Goal: Information Seeking & Learning: Learn about a topic

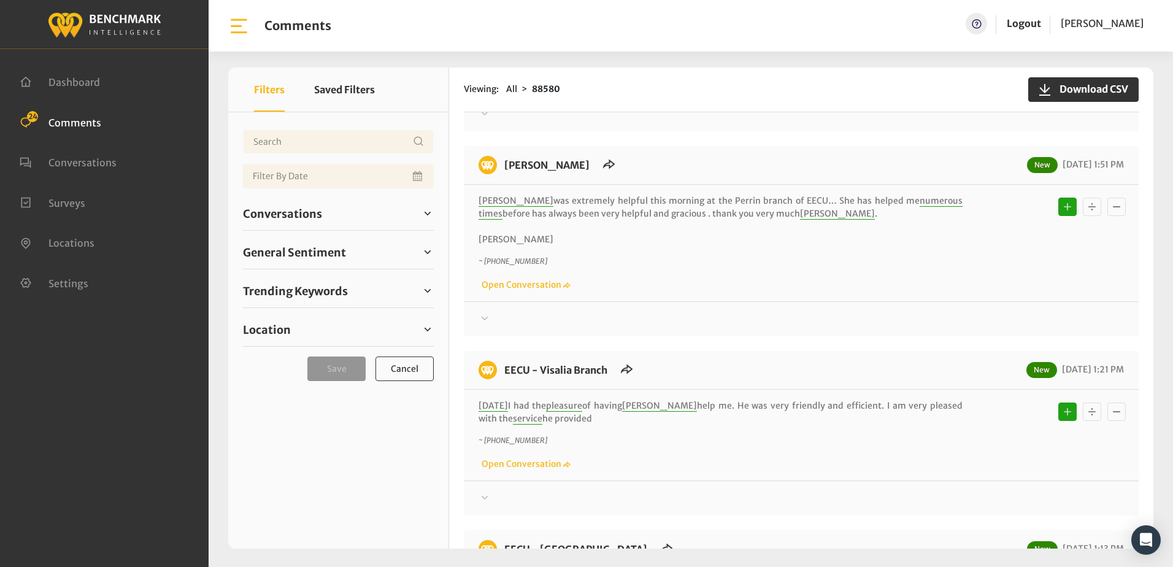
scroll to position [184, 0]
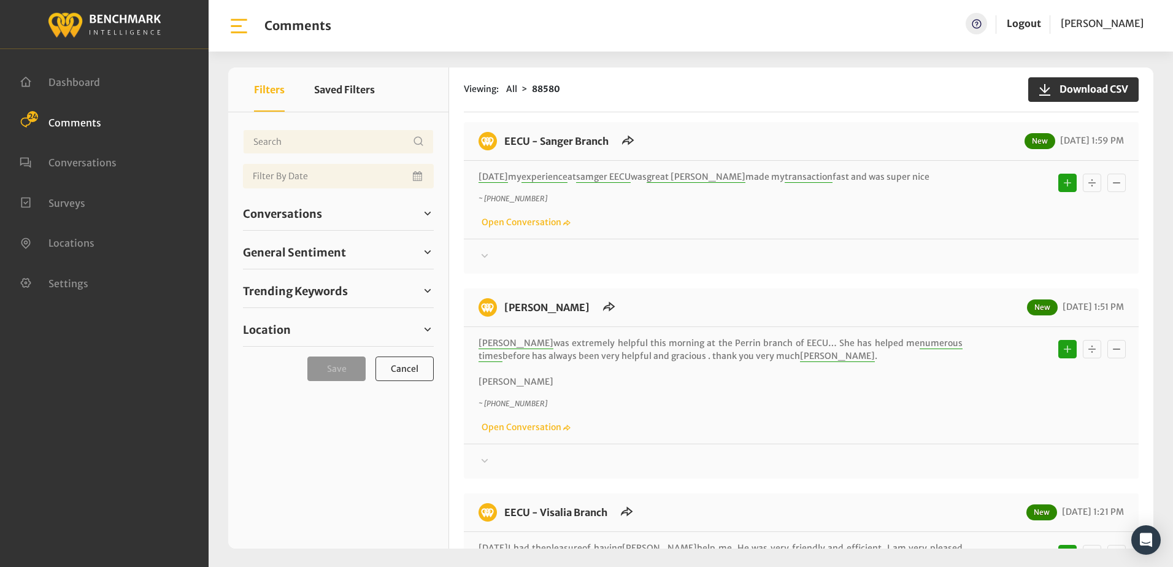
drag, startPoint x: 737, startPoint y: 242, endPoint x: 733, endPoint y: 232, distance: 9.7
click at [737, 242] on div "Thanks! We appreciate your feedback about EECU. If at any time you wish to end …" at bounding box center [801, 251] width 675 height 25
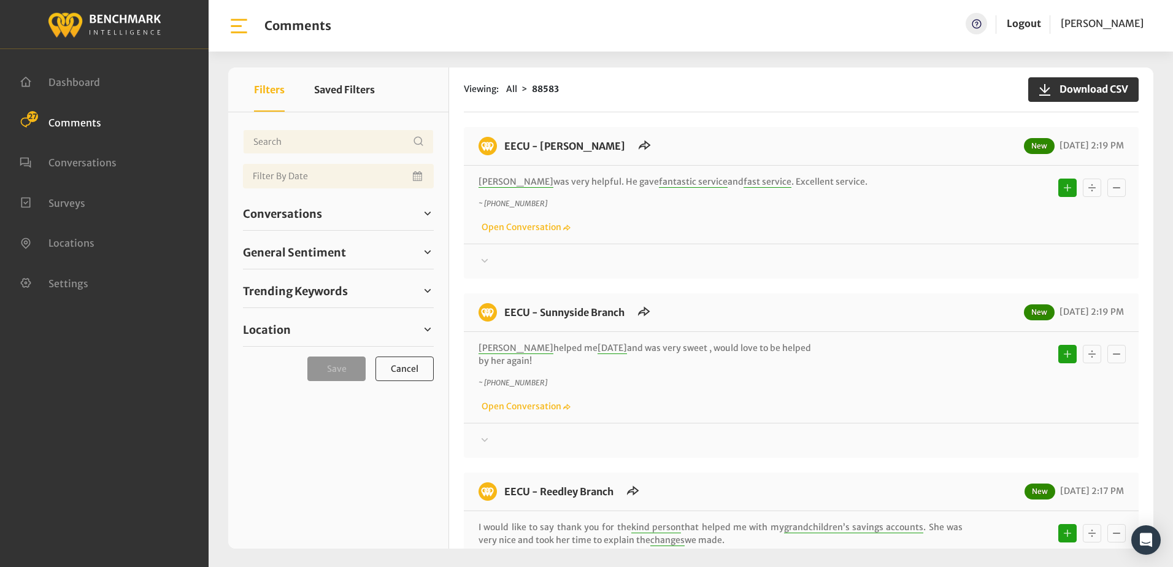
click at [657, 240] on div "Bryan was very helpful. He gave fantastic service and fast service . Excellent …" at bounding box center [801, 205] width 675 height 78
click at [719, 128] on div "EECU - [PERSON_NAME] New [DATE] 2:19 PM [PERSON_NAME] was very helpful. He gave…" at bounding box center [801, 202] width 675 height 151
